Goal: Information Seeking & Learning: Learn about a topic

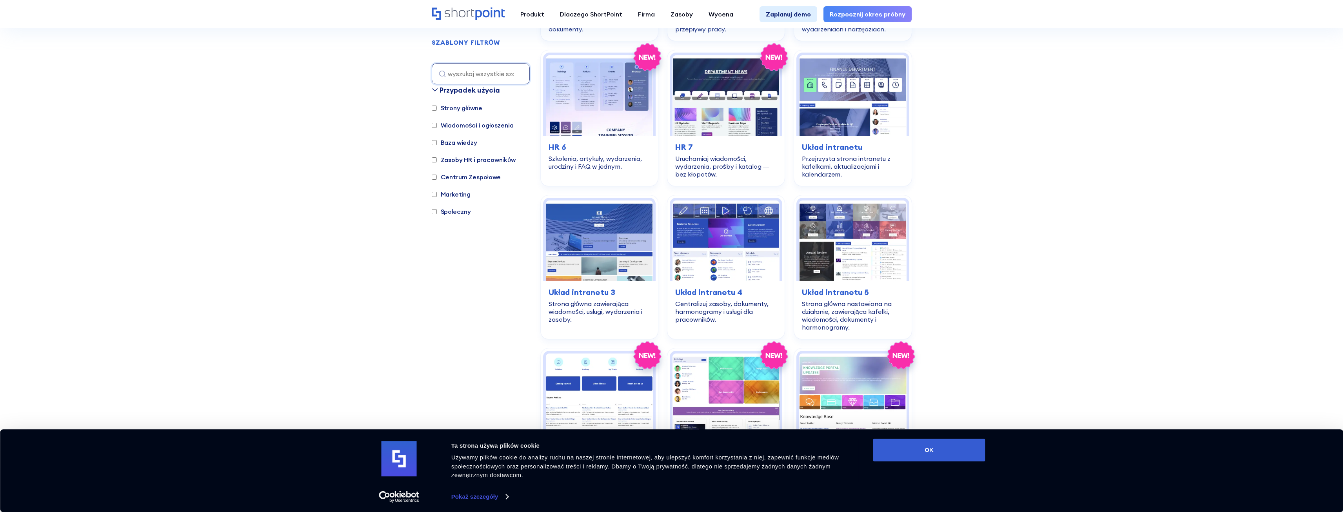
scroll to position [600, 0]
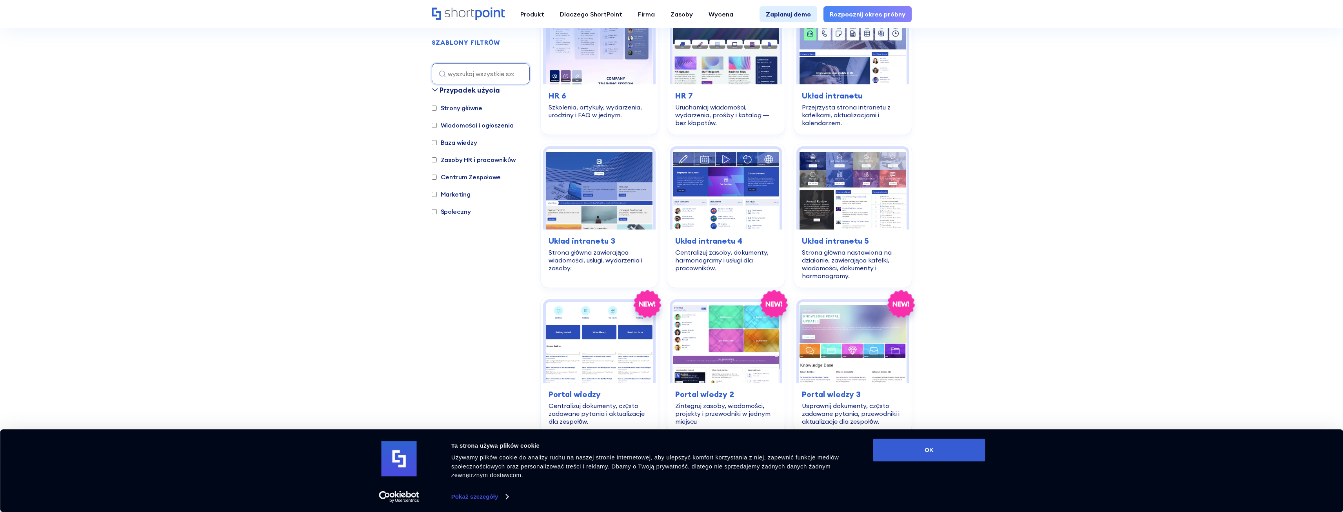
click at [1111, 198] on section "SZABLONY SHAREPOINT W pełni konfigurowalne szablony programu SharePoint z Short…" at bounding box center [671, 220] width 1343 height 1609
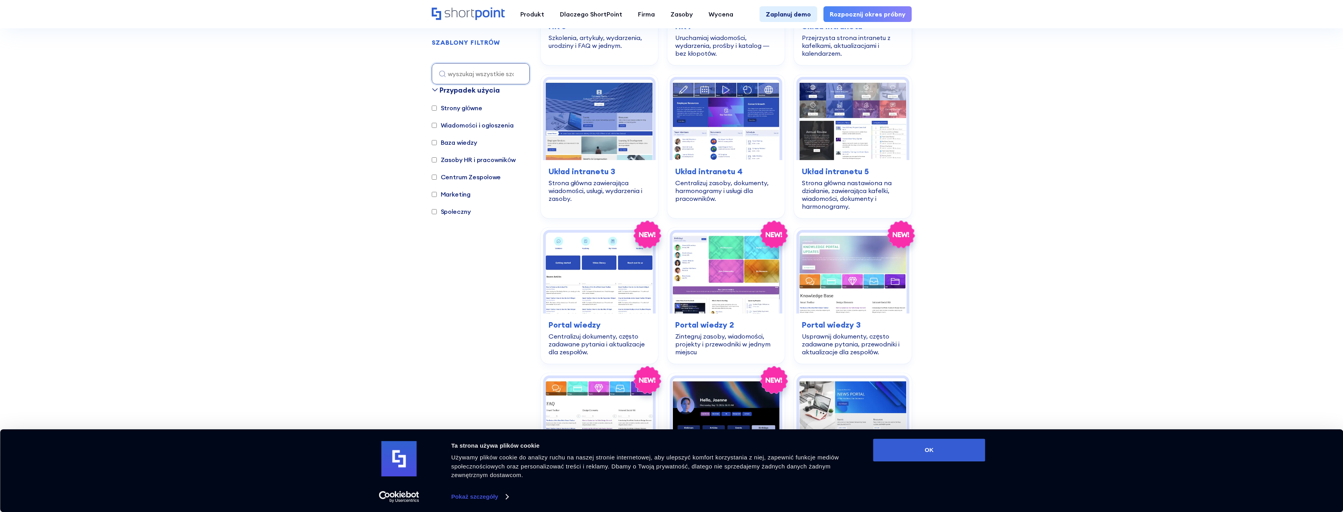
scroll to position [679, 0]
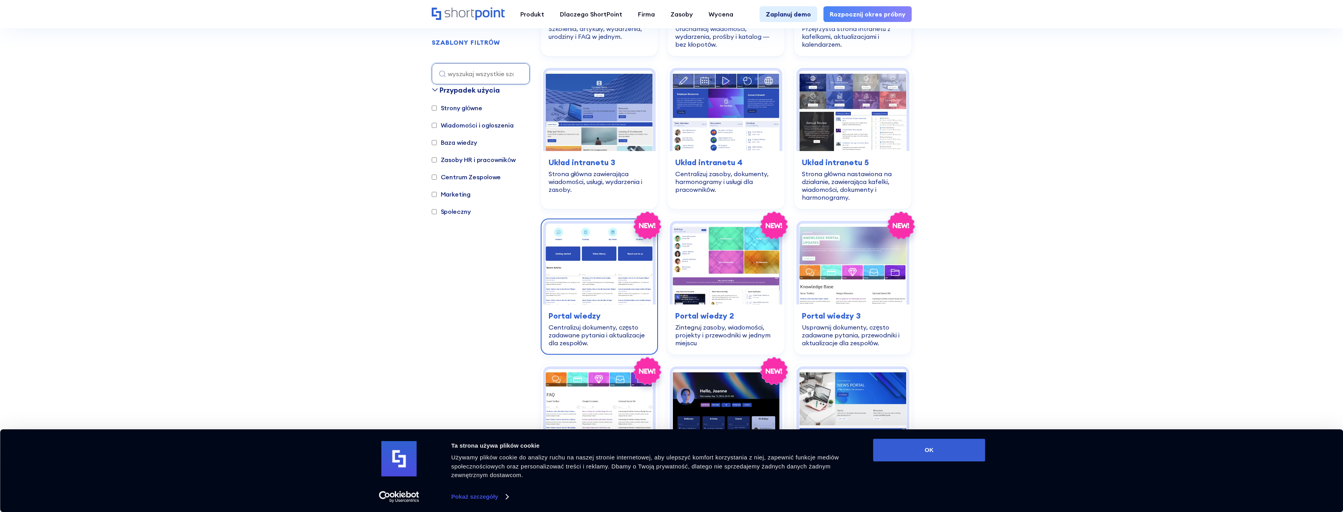
click at [585, 252] on img at bounding box center [599, 263] width 107 height 80
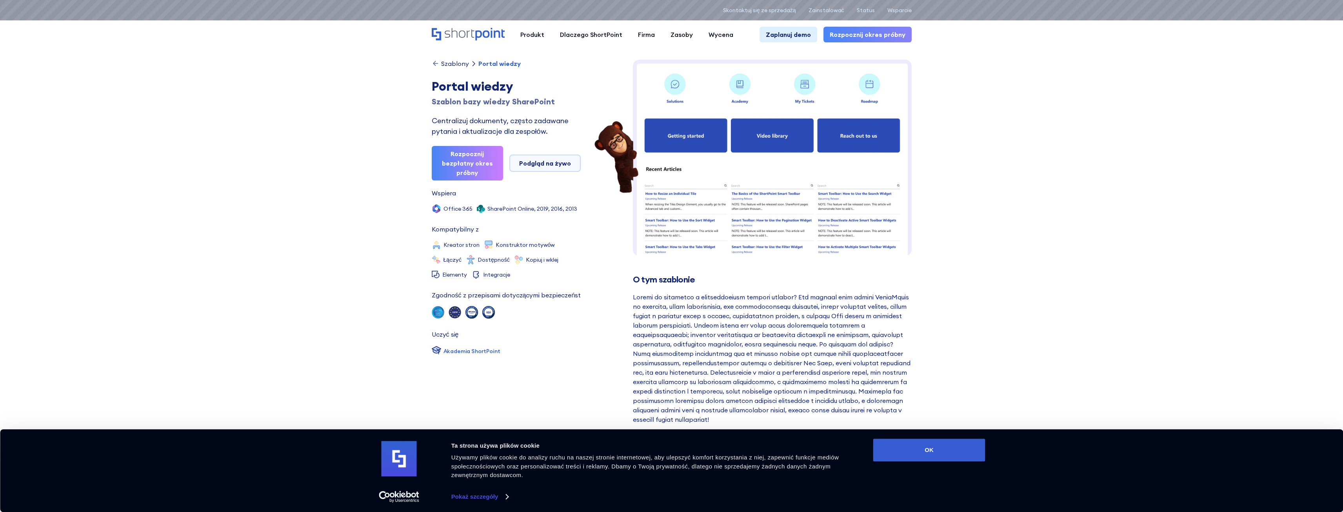
drag, startPoint x: 584, startPoint y: 252, endPoint x: 1134, endPoint y: 245, distance: 550.8
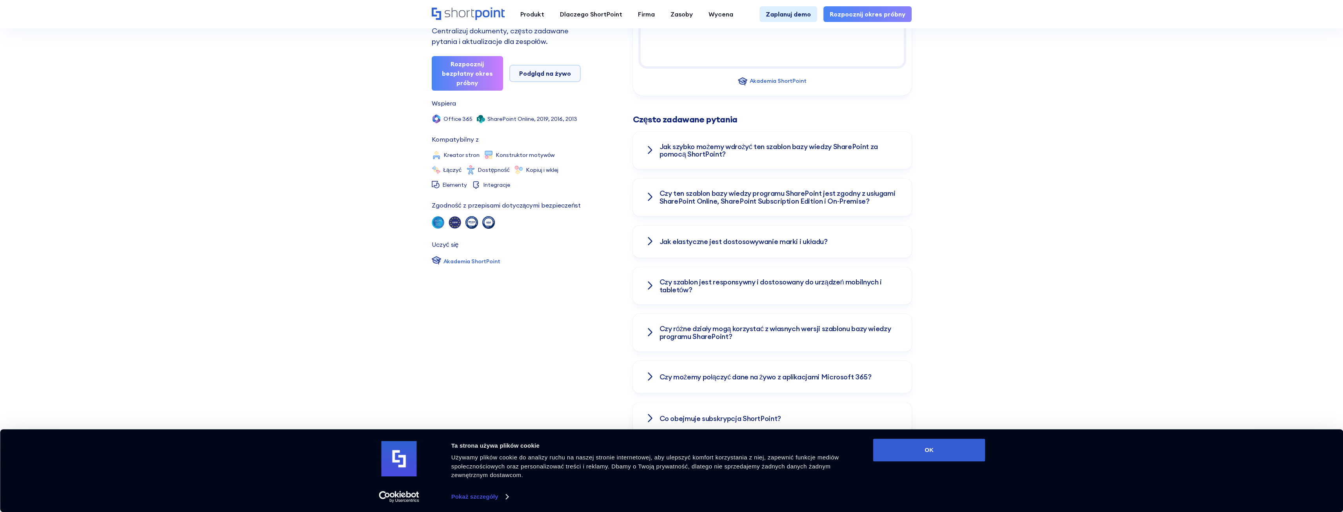
scroll to position [1176, 0]
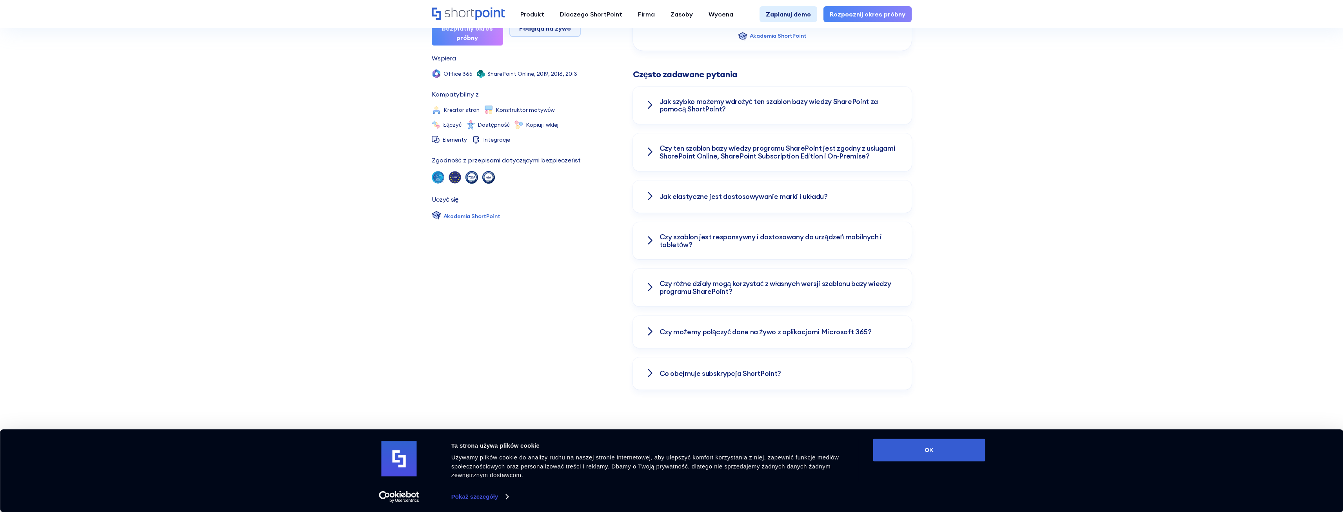
click at [780, 106] on h3 "Jak szybko możemy wdrożyć ten szablon bazy wiedzy SharePoint za pomocą ShortPoi…" at bounding box center [778, 106] width 239 height 16
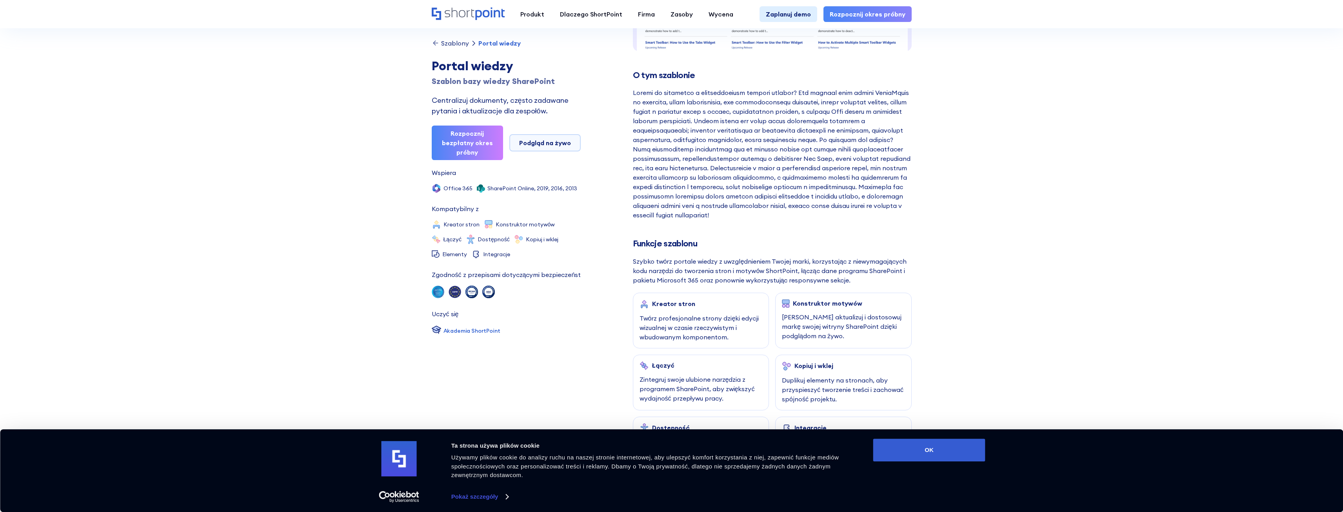
scroll to position [0, 0]
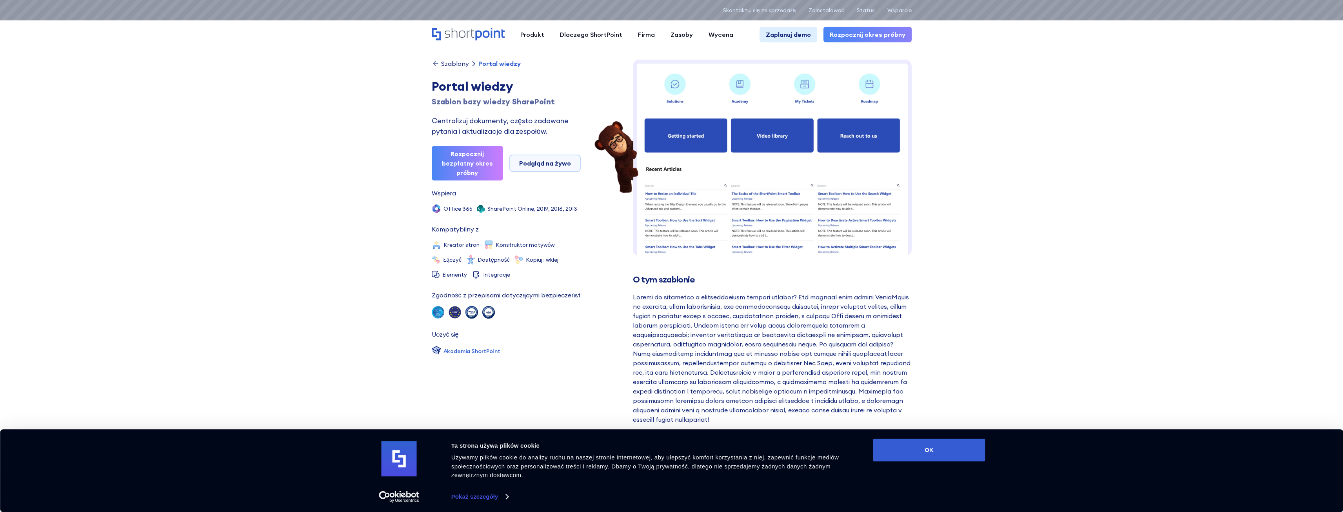
click at [762, 154] on img at bounding box center [772, 299] width 279 height 478
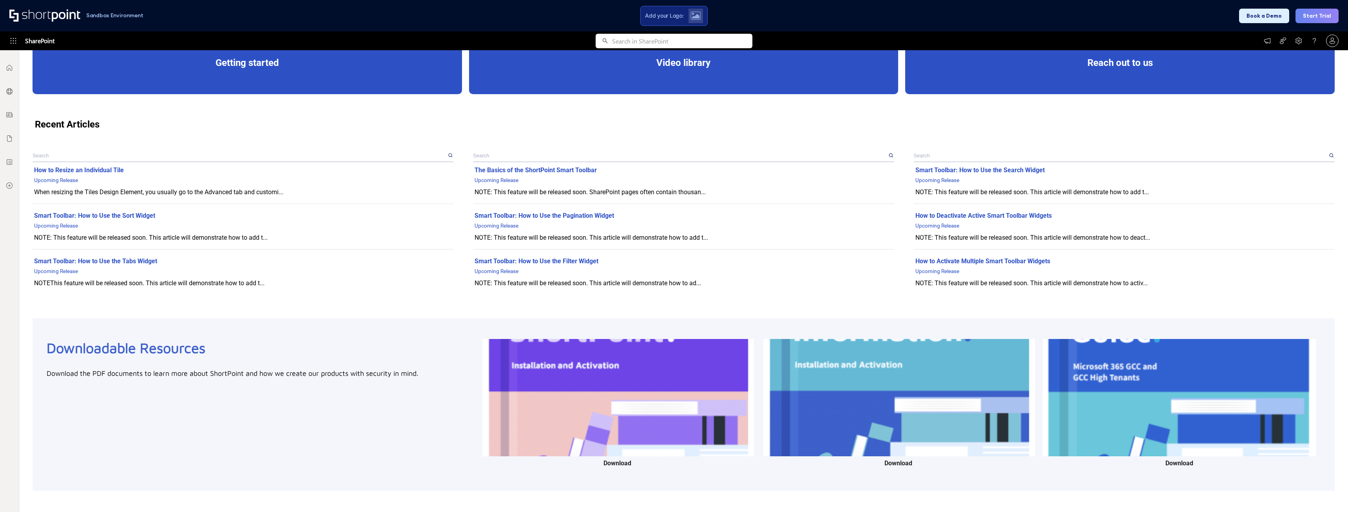
scroll to position [470, 0]
